Goal: Book appointment/travel/reservation

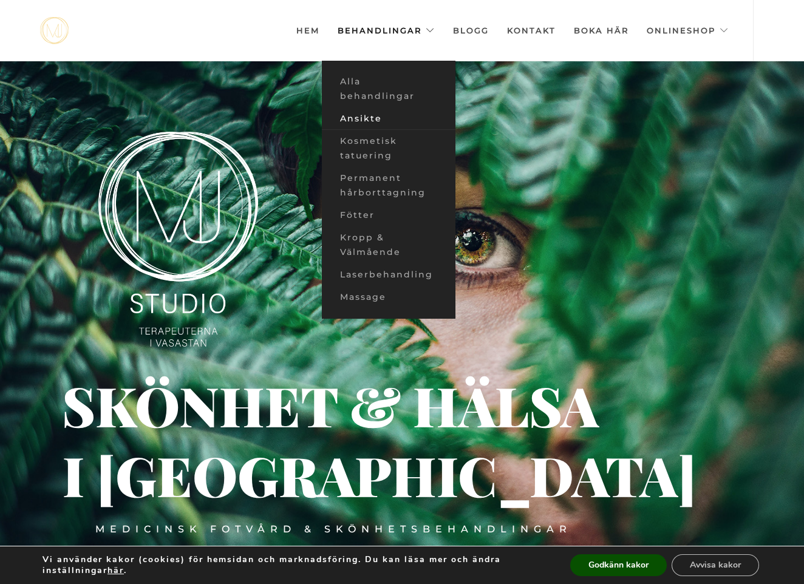
click at [356, 118] on link "Ansikte" at bounding box center [389, 118] width 134 height 22
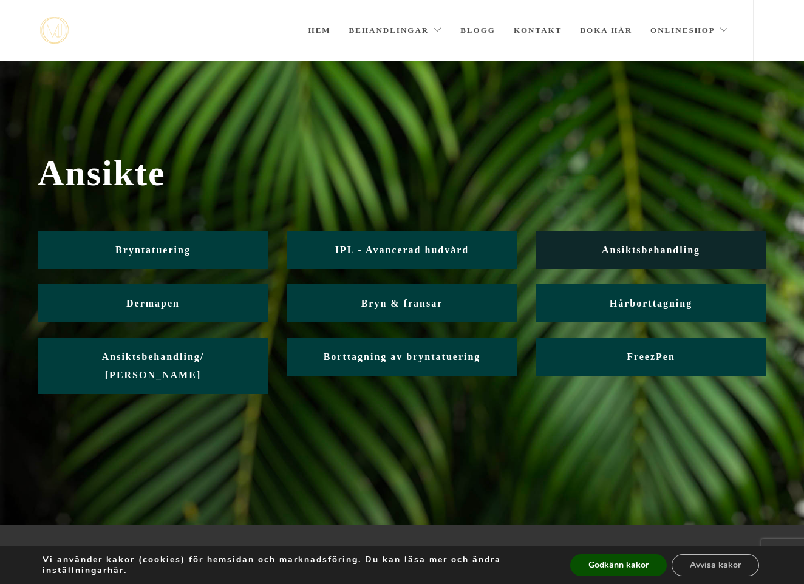
click at [627, 249] on span "Ansiktsbehandling" at bounding box center [651, 250] width 98 height 10
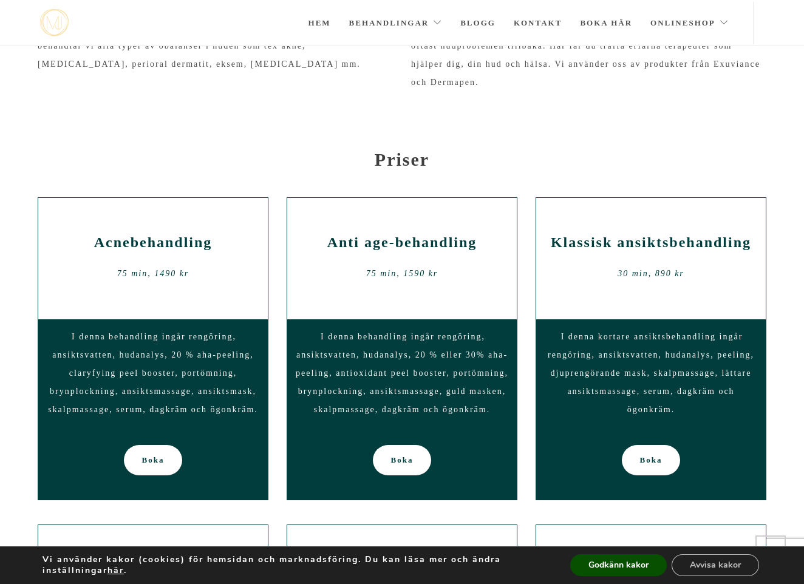
scroll to position [520, 0]
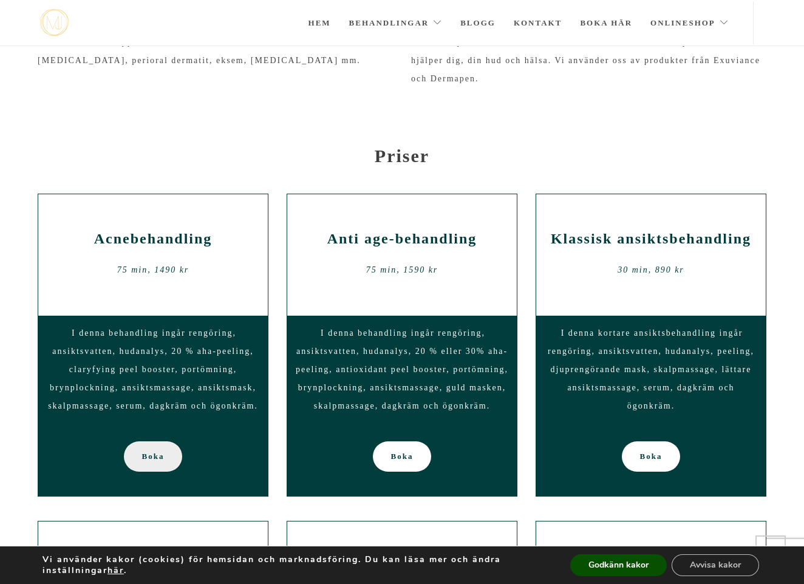
click at [154, 462] on span "Boka" at bounding box center [153, 456] width 22 height 30
